Goal: Obtain resource: Obtain resource

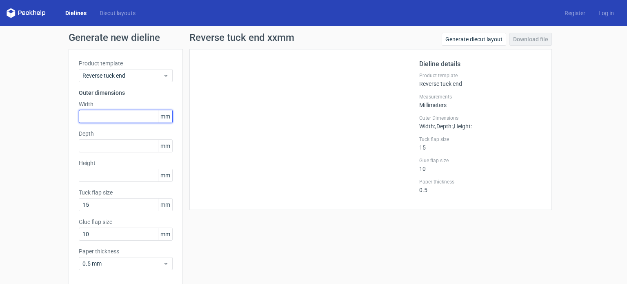
click at [100, 118] on input "text" at bounding box center [126, 116] width 94 height 13
type input "150"
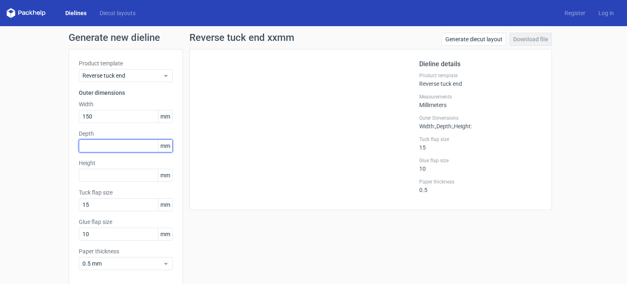
click at [98, 147] on input "text" at bounding box center [126, 145] width 94 height 13
type input "78"
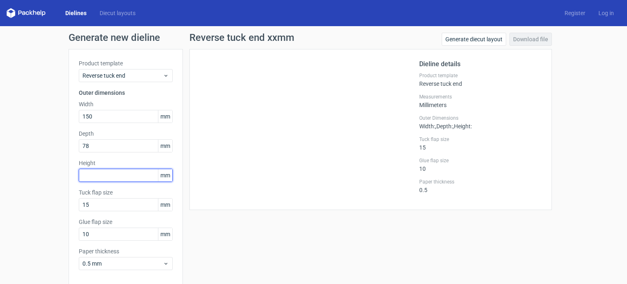
click at [94, 175] on input "text" at bounding box center [126, 175] width 94 height 13
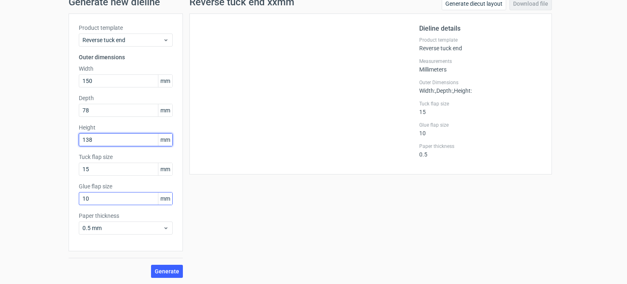
type input "138"
click at [100, 203] on input "10" at bounding box center [126, 198] width 94 height 13
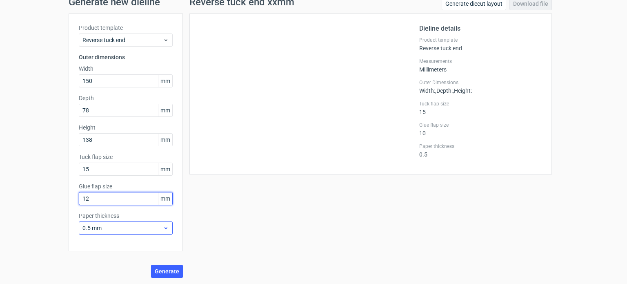
type input "12"
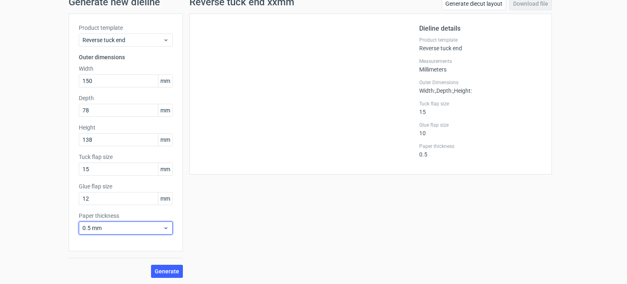
click at [107, 232] on div "0.5 mm" at bounding box center [126, 227] width 94 height 13
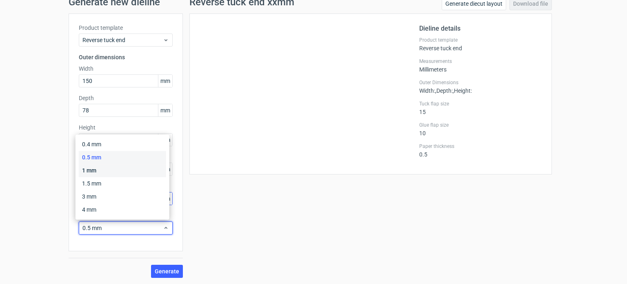
drag, startPoint x: 93, startPoint y: 171, endPoint x: 126, endPoint y: 198, distance: 43.0
click at [92, 172] on div "1 mm" at bounding box center [122, 170] width 87 height 13
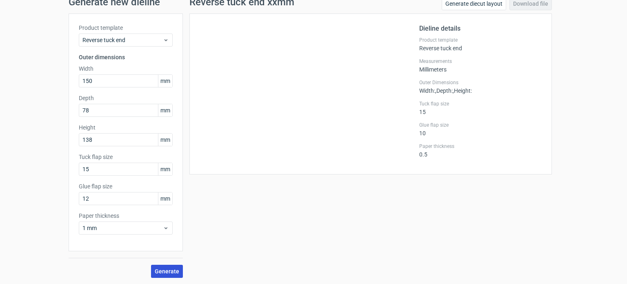
click at [162, 265] on button "Generate" at bounding box center [167, 271] width 32 height 13
click at [516, 3] on link "Download file" at bounding box center [531, 3] width 42 height 13
click at [594, 177] on div "Generate new dieline Product template Reverse tuck end Outer dimensions Width 1…" at bounding box center [313, 138] width 627 height 294
